Goal: Task Accomplishment & Management: Complete application form

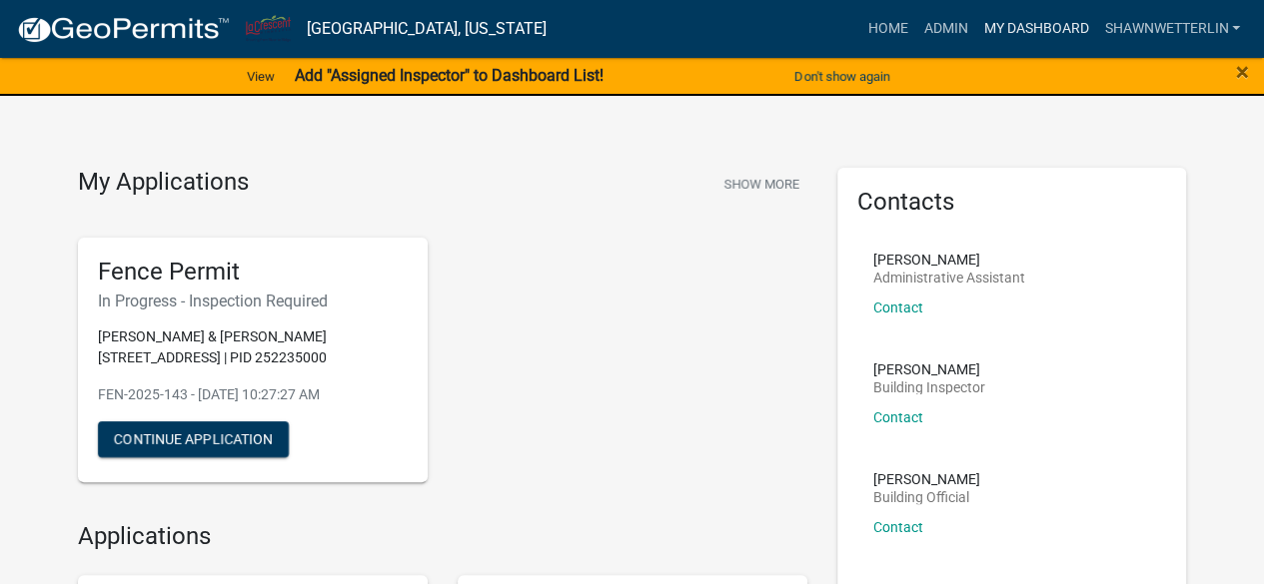
click at [1007, 26] on link "My Dashboard" at bounding box center [1035, 29] width 121 height 38
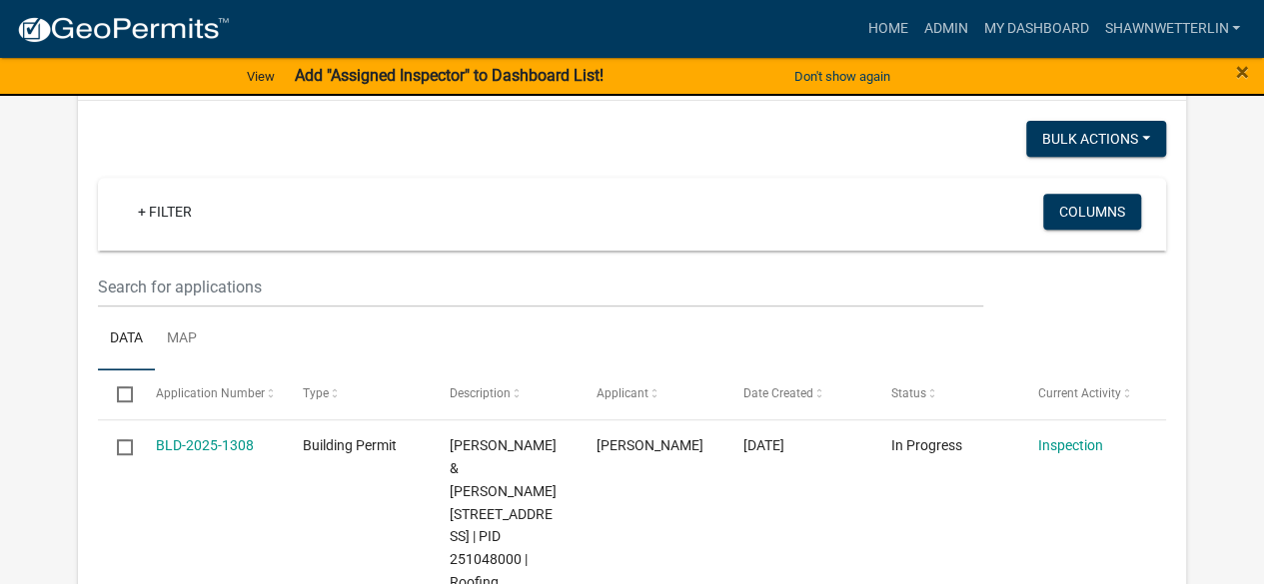
scroll to position [421, 0]
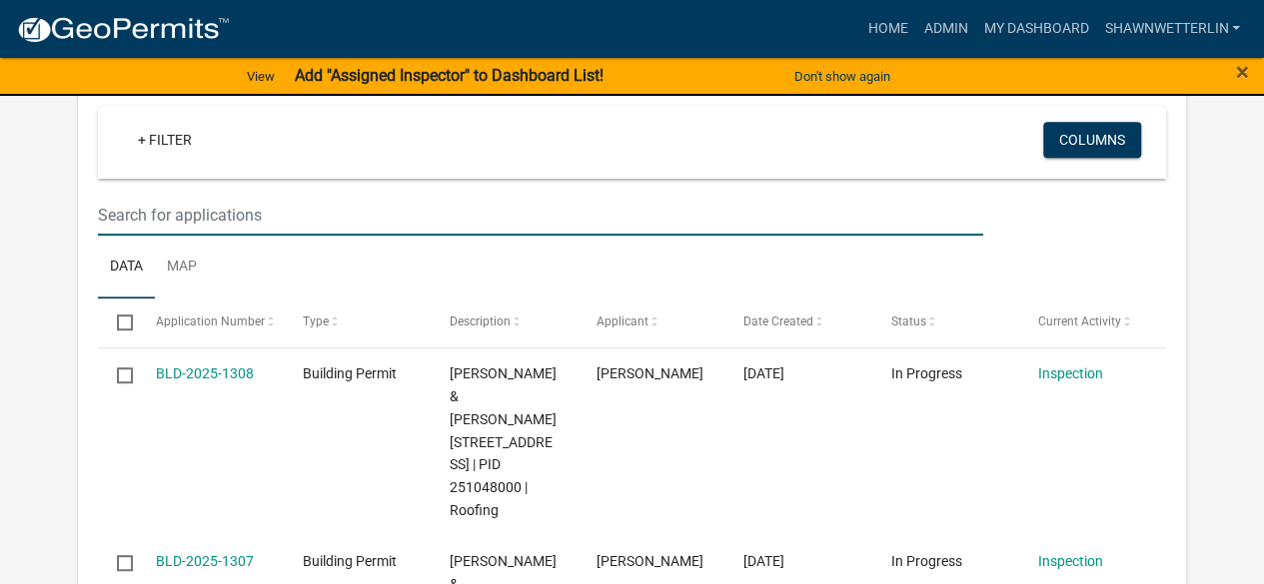
click at [196, 211] on input "text" at bounding box center [540, 215] width 884 height 41
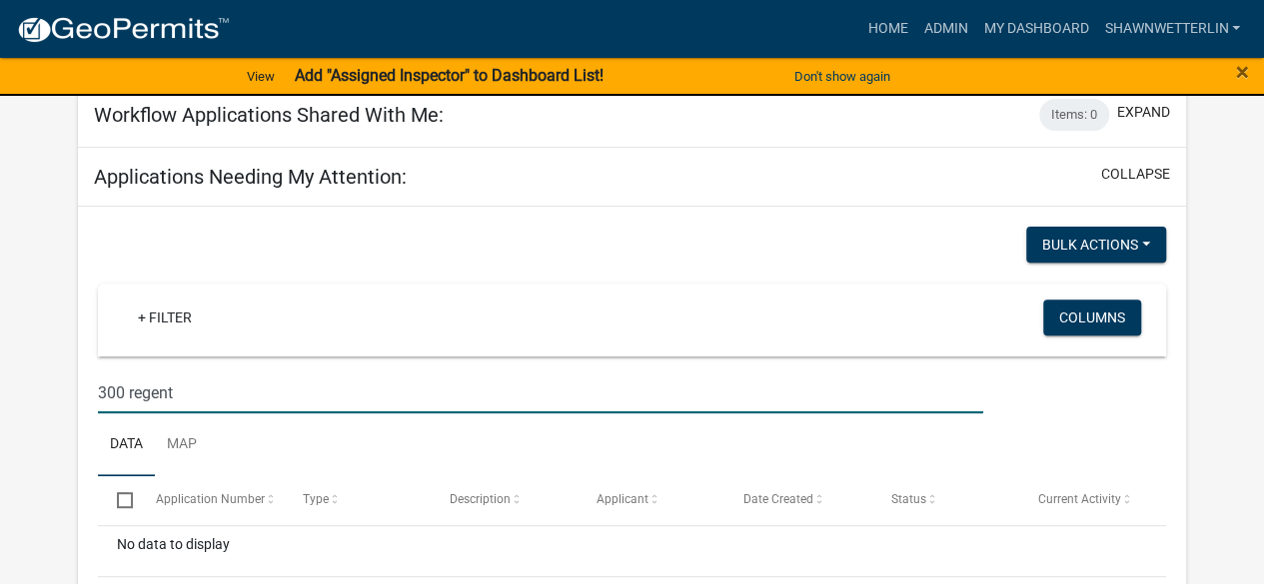
scroll to position [250, 0]
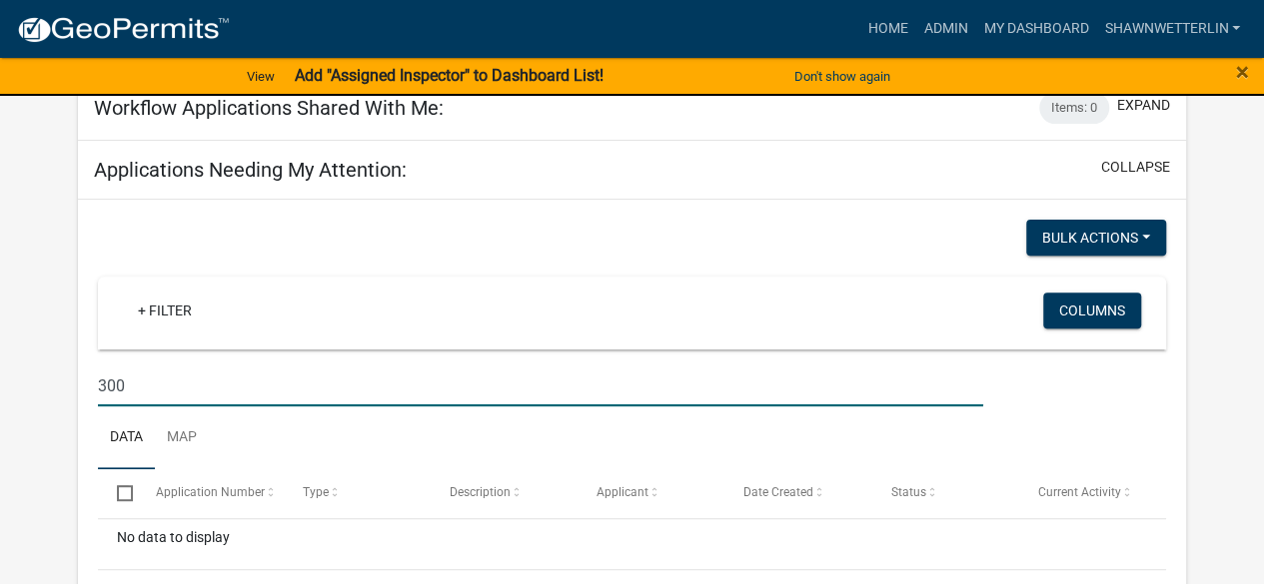
type input "300"
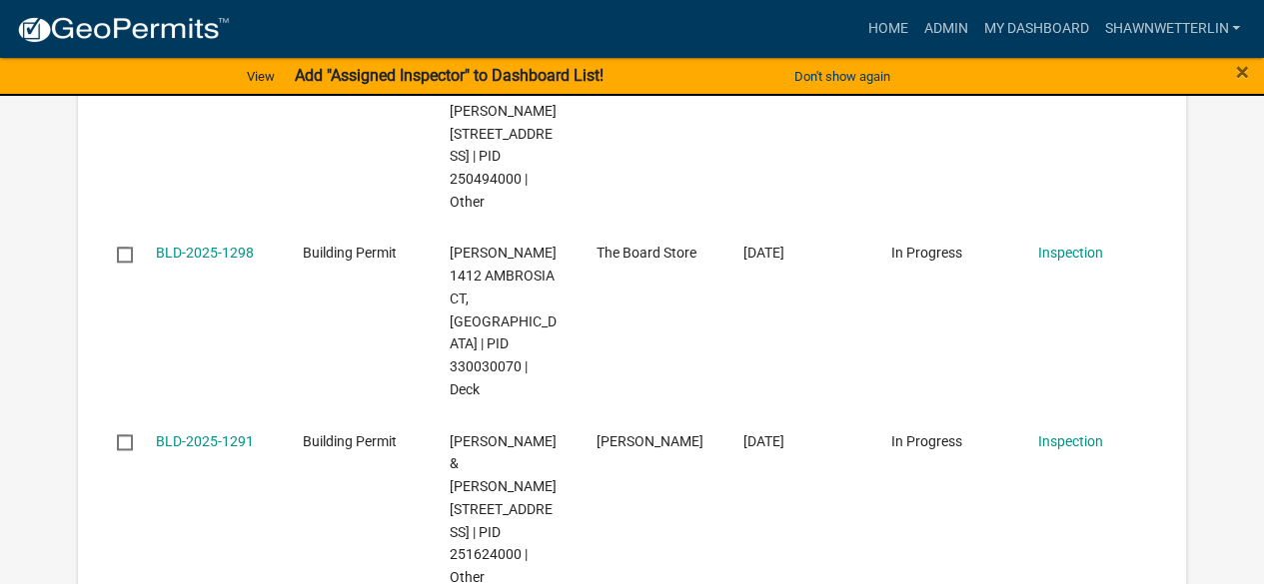
scroll to position [1111, 0]
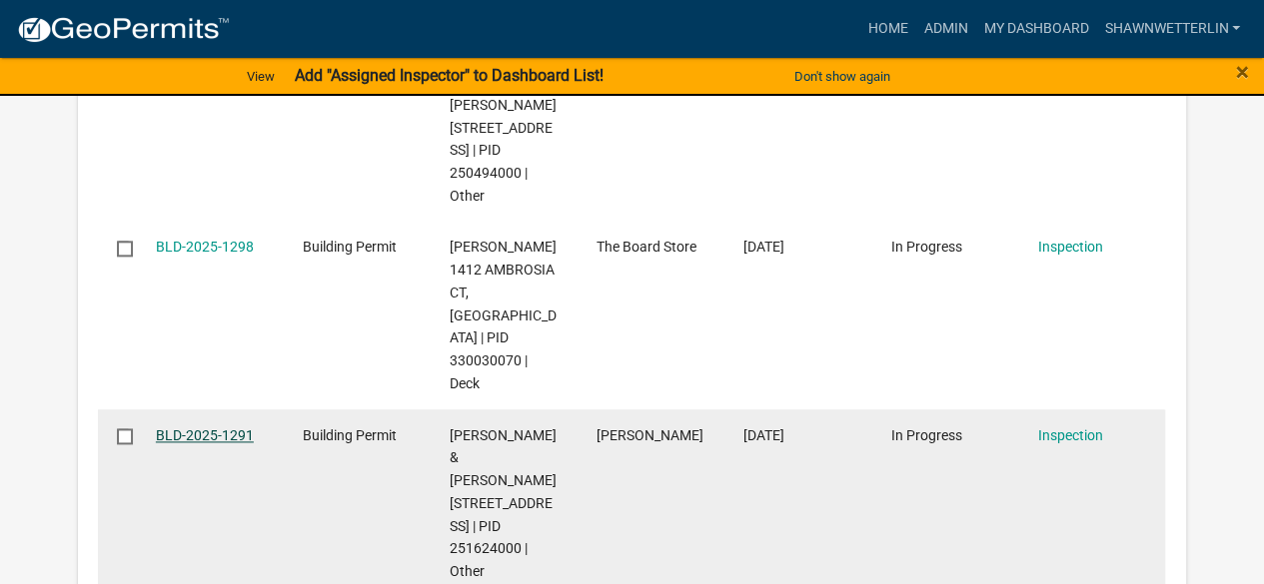
click at [186, 428] on link "BLD-2025-1291" at bounding box center [205, 436] width 98 height 16
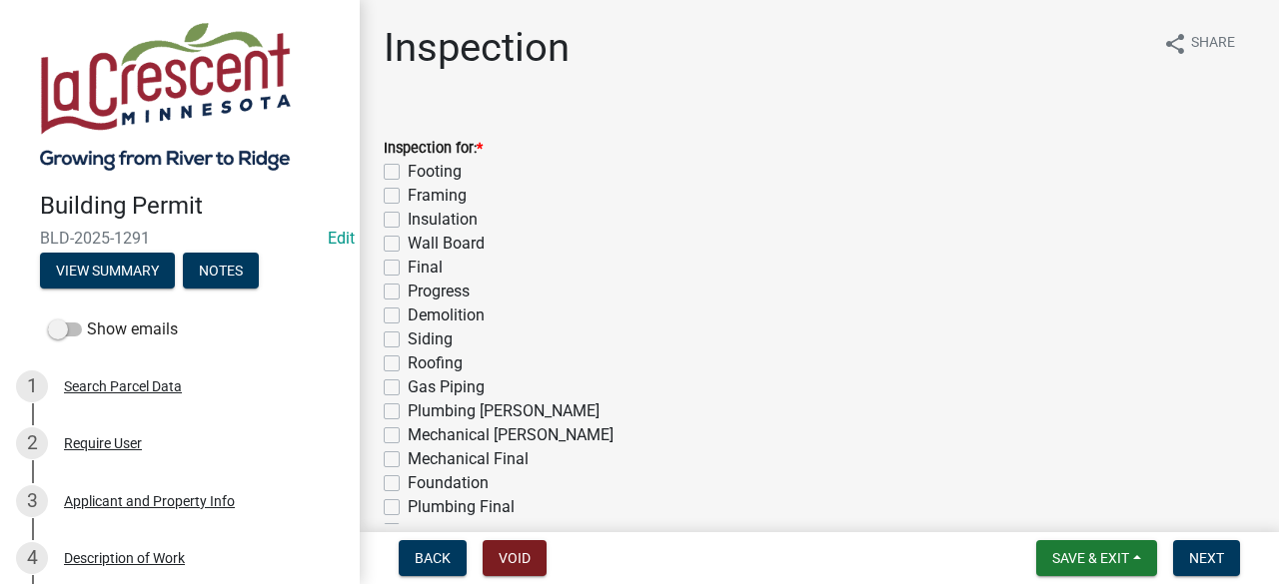
click at [408, 297] on label "Progress" at bounding box center [439, 292] width 62 height 24
click at [408, 293] on input "Progress" at bounding box center [414, 286] width 13 height 13
checkbox input "true"
checkbox input "false"
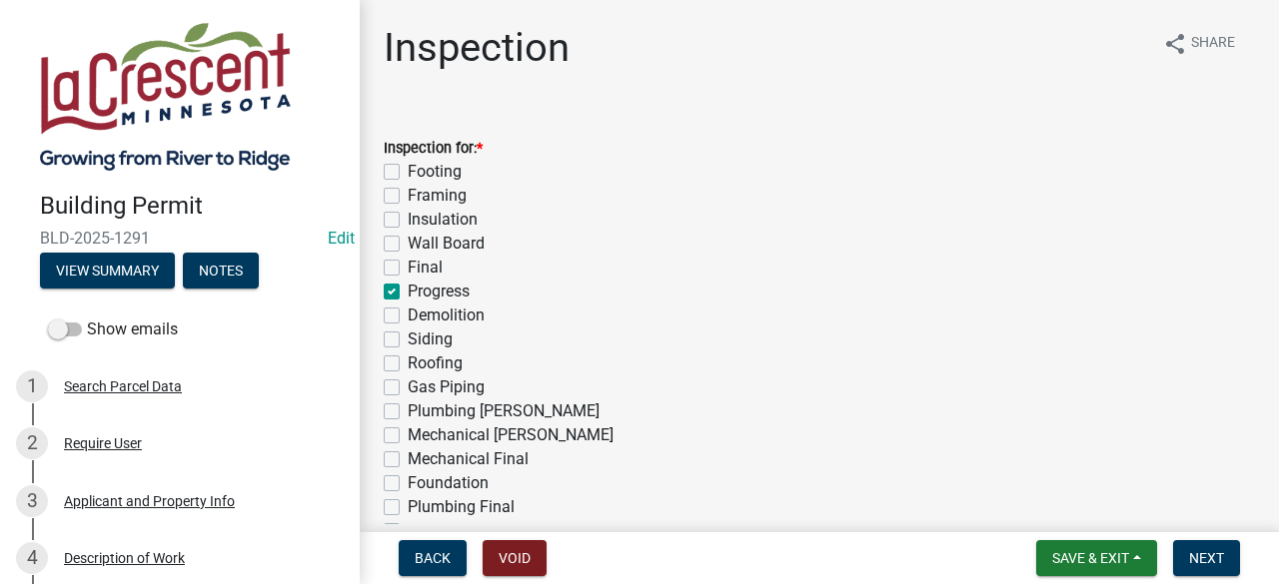
checkbox input "false"
checkbox input "true"
checkbox input "false"
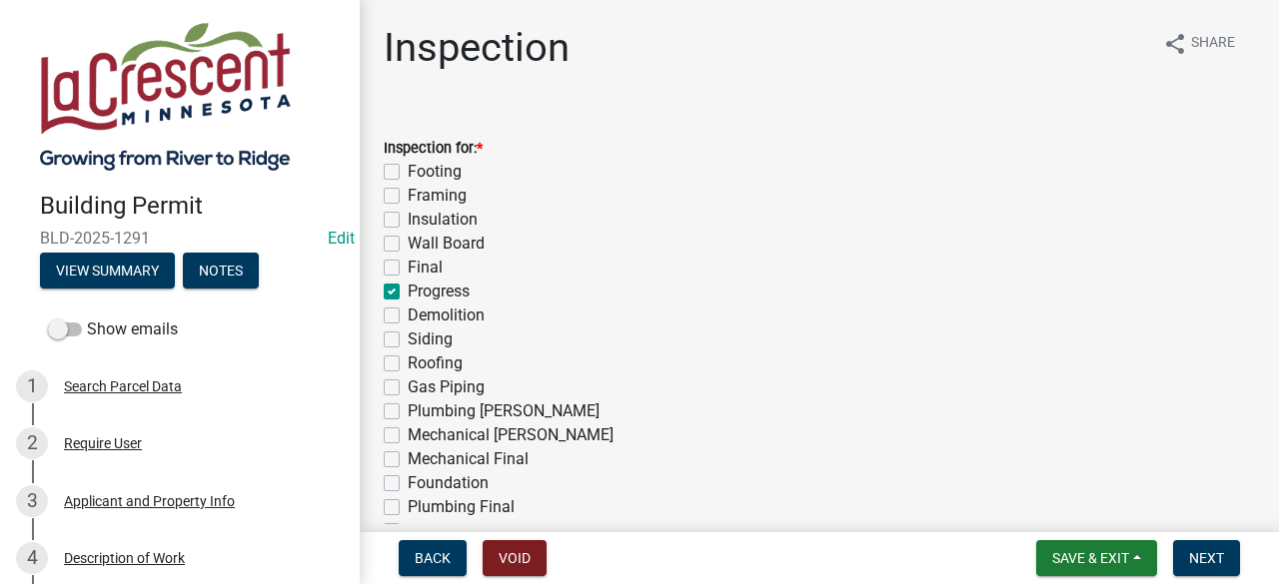
checkbox input "false"
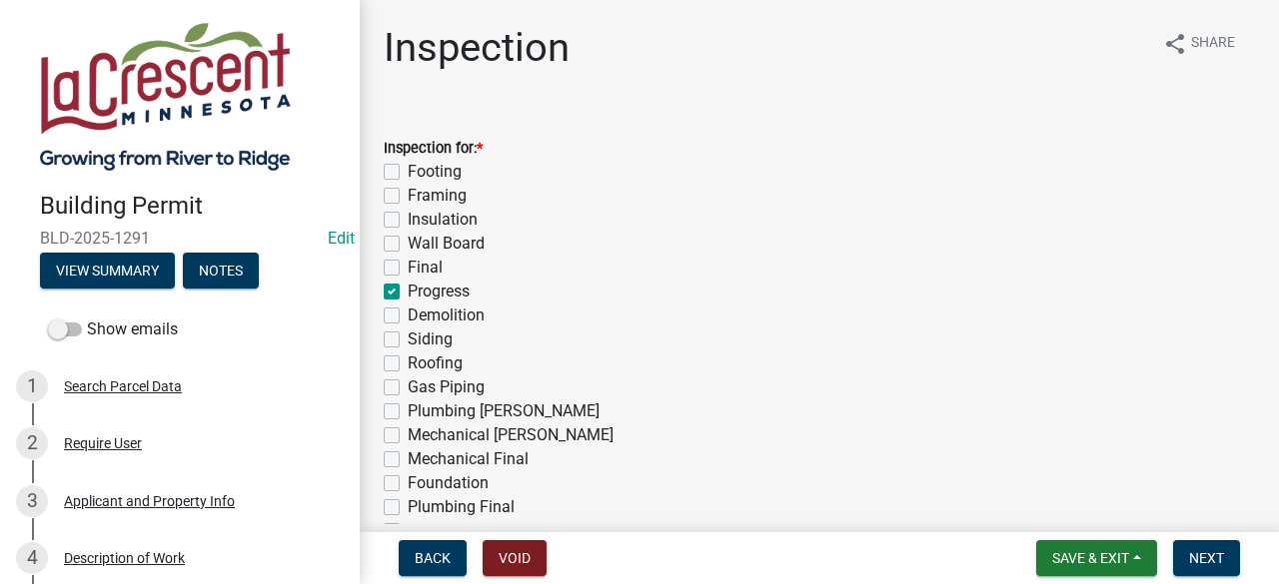
checkbox input "false"
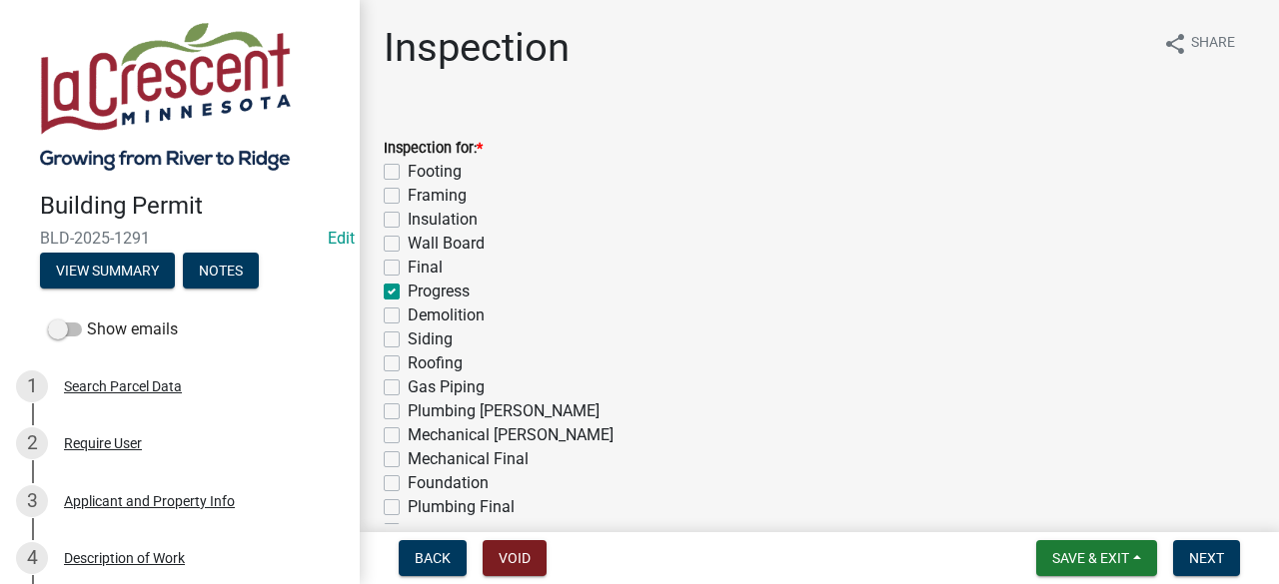
checkbox input "false"
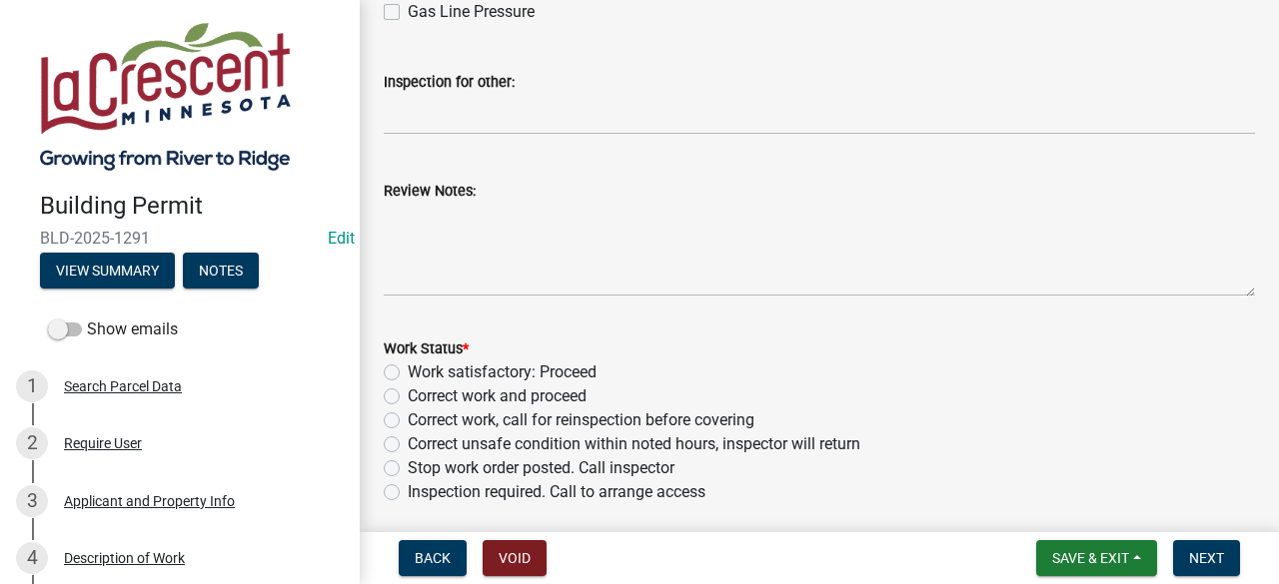
scroll to position [643, 0]
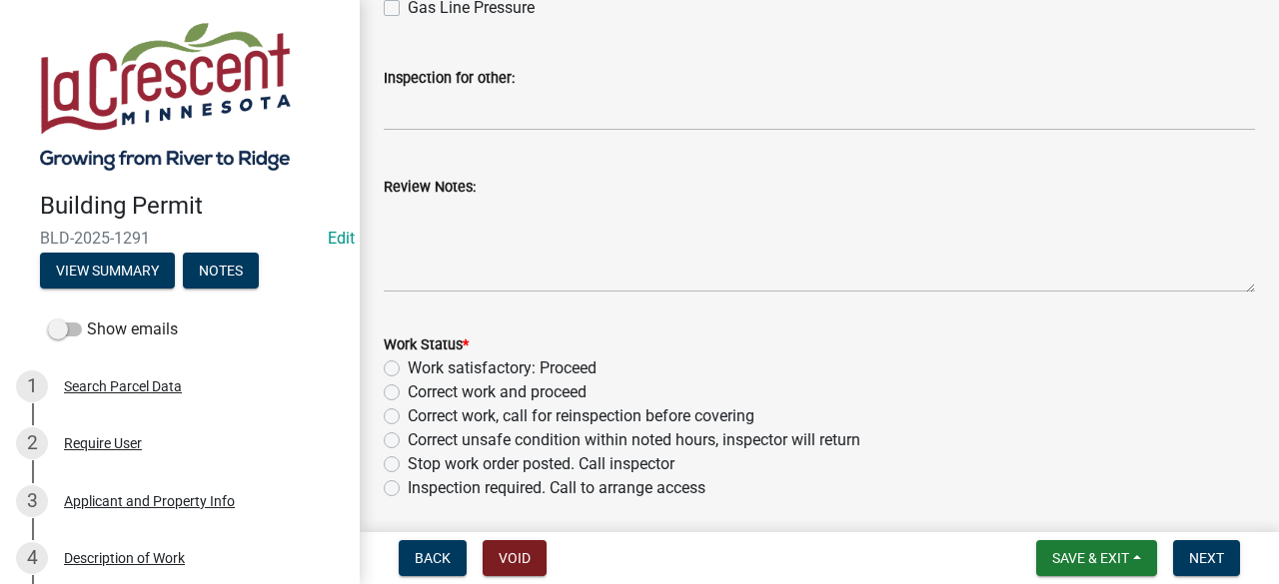
click at [408, 372] on label "Work satisfactory: Proceed" at bounding box center [502, 369] width 189 height 24
click at [408, 370] on input "Work satisfactory: Proceed" at bounding box center [414, 363] width 13 height 13
radio input "true"
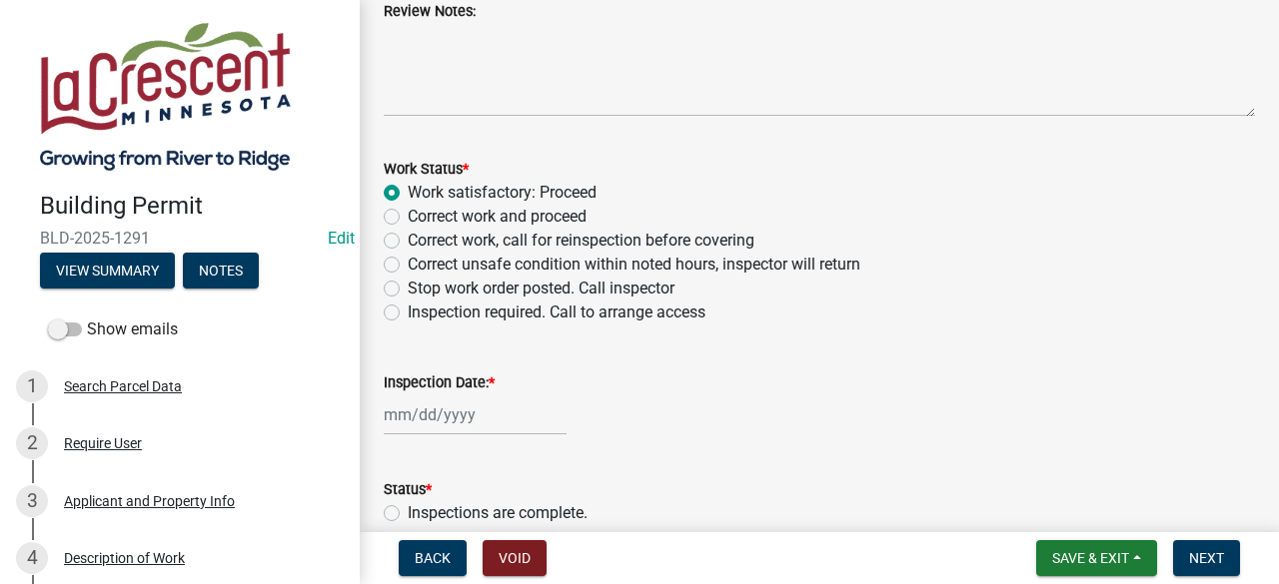
scroll to position [939, 0]
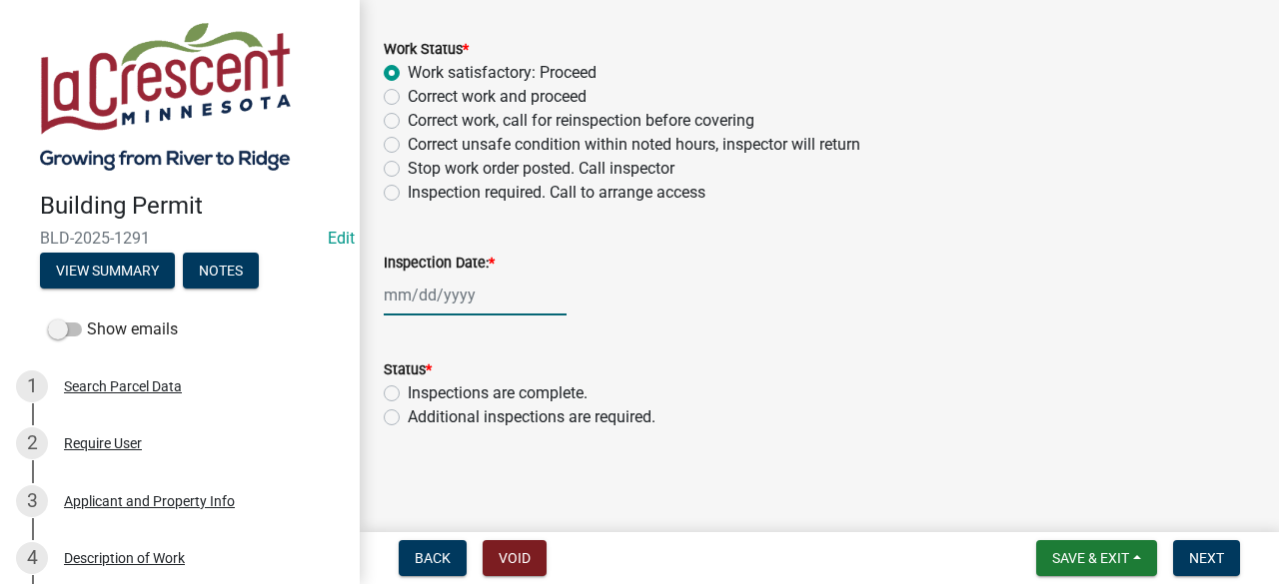
click at [465, 297] on div at bounding box center [475, 295] width 183 height 41
select select "8"
select select "2025"
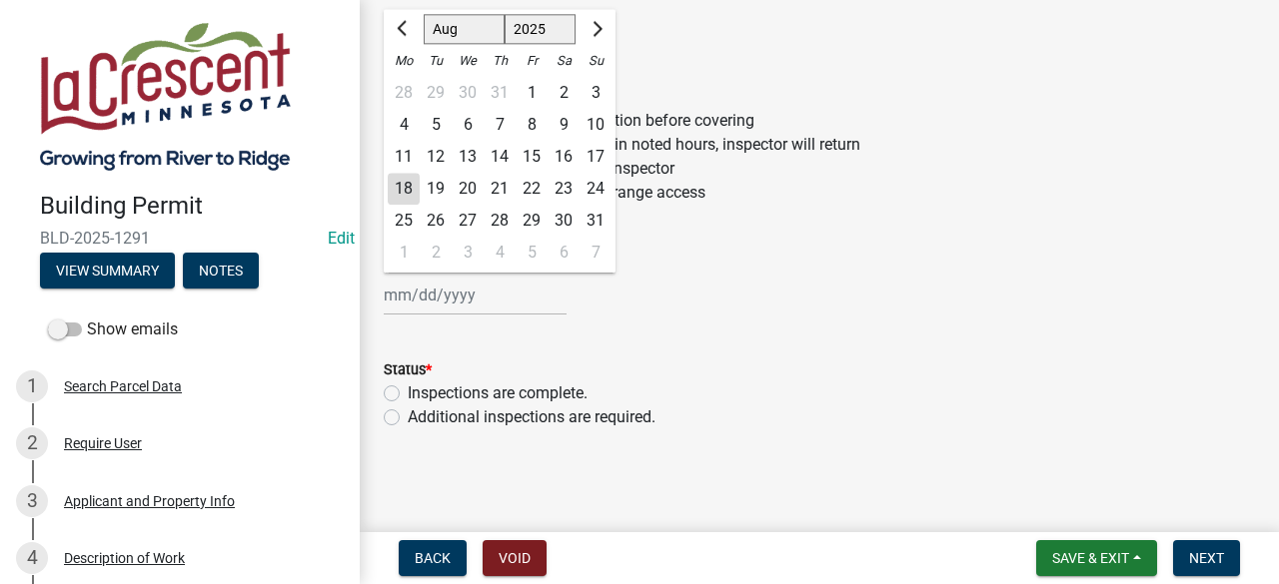
click at [413, 188] on div "18" at bounding box center [404, 189] width 32 height 32
type input "[DATE]"
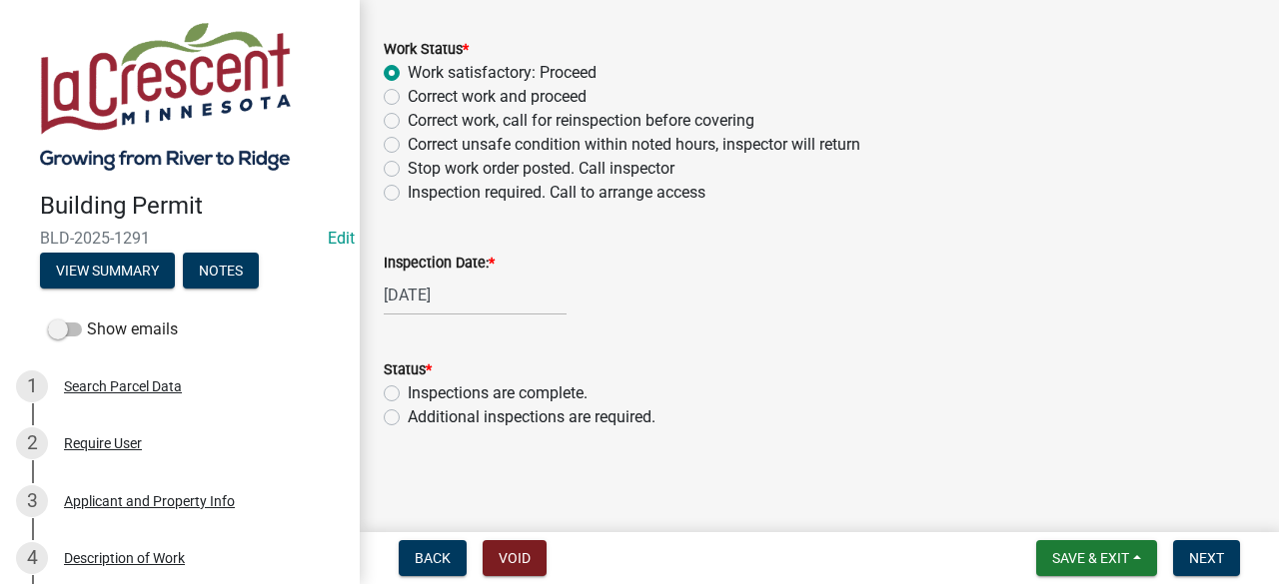
click at [408, 416] on label "Additional inspections are required." at bounding box center [532, 418] width 248 height 24
click at [408, 416] on input "Additional inspections are required." at bounding box center [414, 412] width 13 height 13
radio input "true"
click at [1211, 550] on span "Next" at bounding box center [1206, 558] width 35 height 16
